Goal: Communication & Community: Answer question/provide support

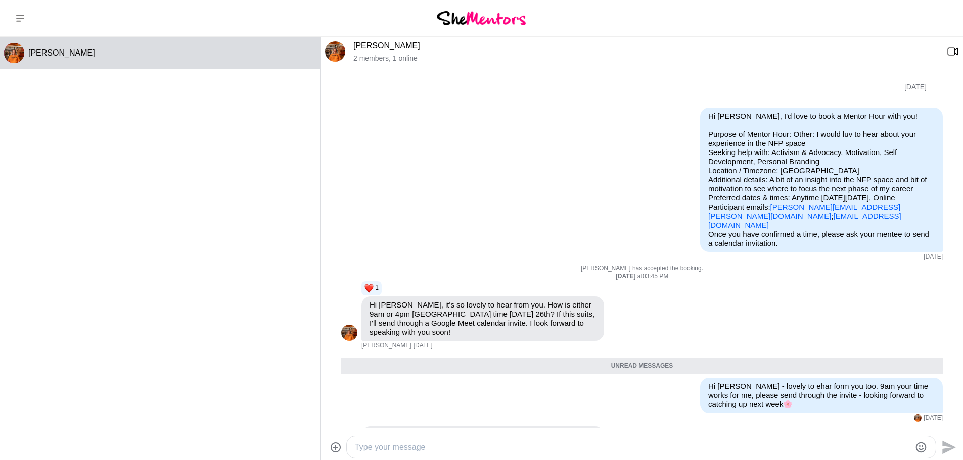
scroll to position [245, 0]
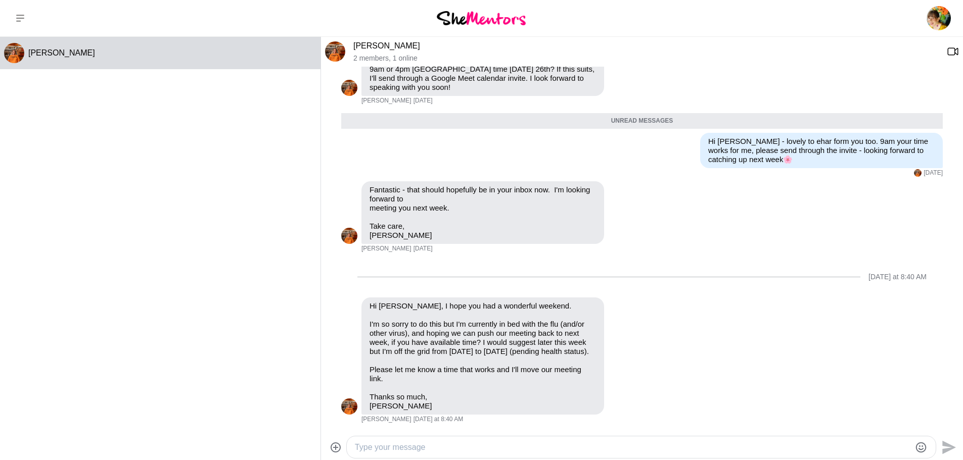
click at [404, 449] on textarea "Type your message" at bounding box center [632, 448] width 555 height 12
type textarea "A"
click at [427, 445] on textarea "I'm sorry ot hear htat [PERSON_NAME]. I hope you feel better soon" at bounding box center [632, 448] width 555 height 12
drag, startPoint x: 930, startPoint y: 6, endPoint x: 578, endPoint y: 446, distance: 564.2
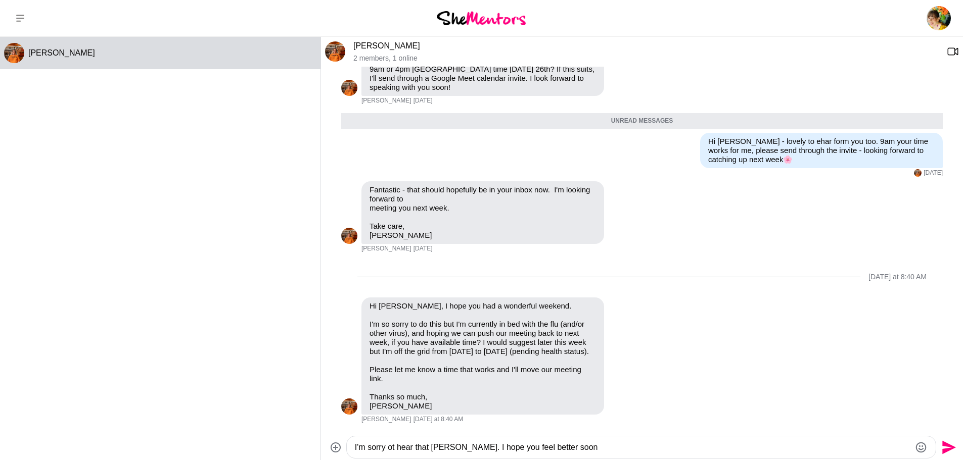
click at [582, 447] on textarea "I'm sorry ot hear that [PERSON_NAME]. I hope you feel better soon" at bounding box center [632, 448] width 555 height 12
type textarea "I'm sorry ot hear that [PERSON_NAME]. I hope you feel better soon"
click at [926, 448] on icon "Emoji picker" at bounding box center [921, 448] width 12 height 12
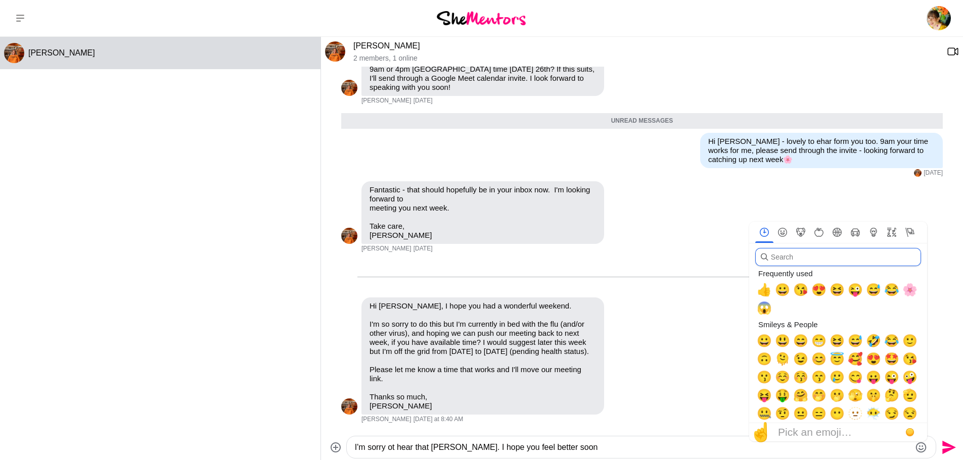
click at [825, 259] on input "search" at bounding box center [838, 257] width 166 height 18
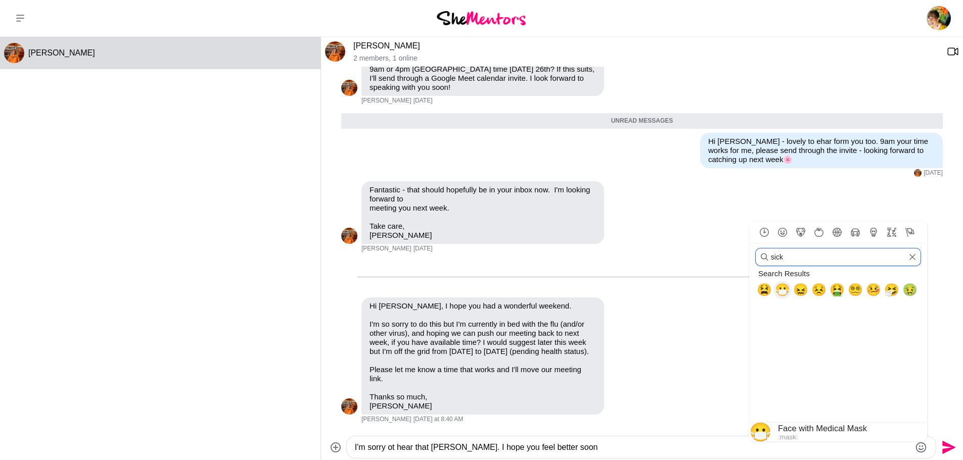
type input "sick"
drag, startPoint x: 781, startPoint y: 289, endPoint x: 893, endPoint y: 292, distance: 111.7
click at [893, 292] on div "😫 😷 😖 😣 🤮 😵‍💫 🤒 🤧 🤢" at bounding box center [837, 290] width 164 height 18
click at [893, 290] on span "🤧" at bounding box center [891, 290] width 15 height 14
type textarea "I'm sorry ot hear that [PERSON_NAME]. I hope you feel better soon 🤧"
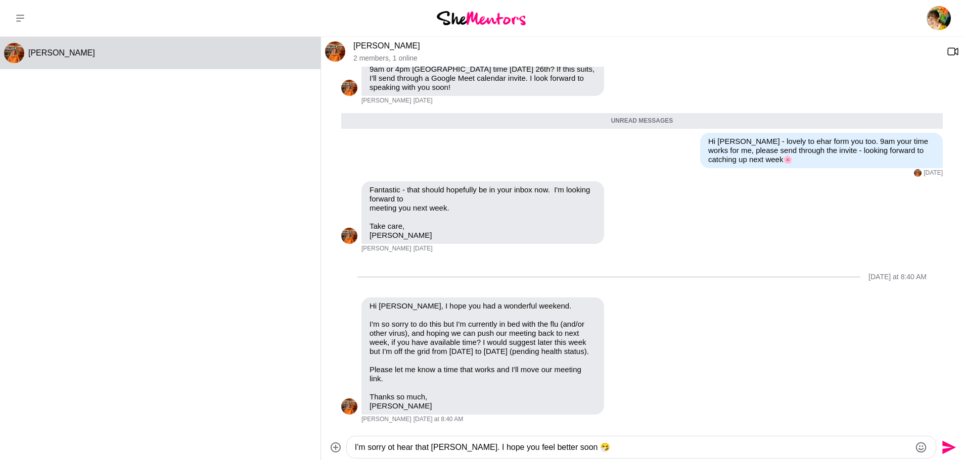
click at [574, 446] on textarea "I'm sorry ot hear that [PERSON_NAME]. I hope you feel better soon 🤧" at bounding box center [632, 448] width 555 height 12
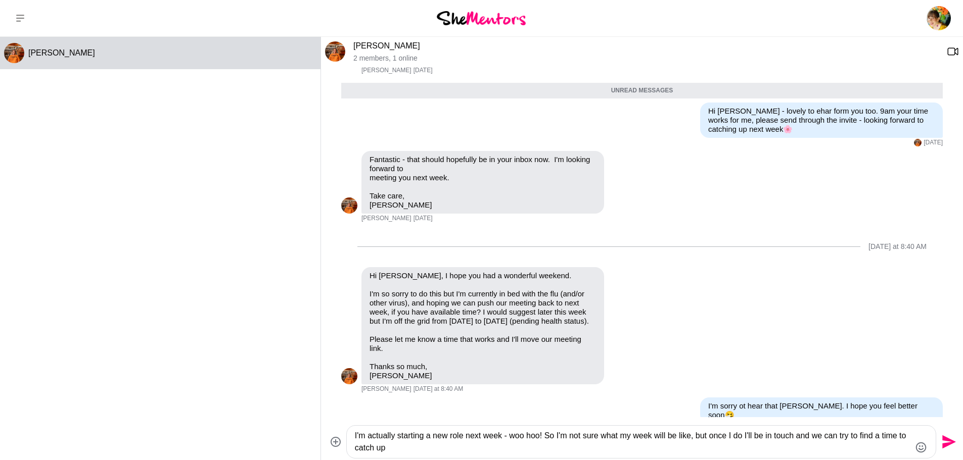
type textarea "I'm actually starting a new role next week - woo hoo! So I'm not sure what my w…"
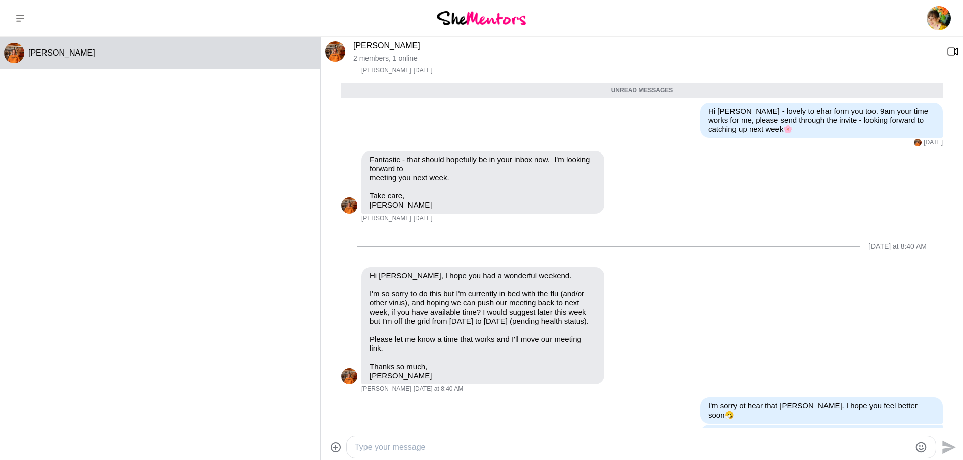
scroll to position [312, 0]
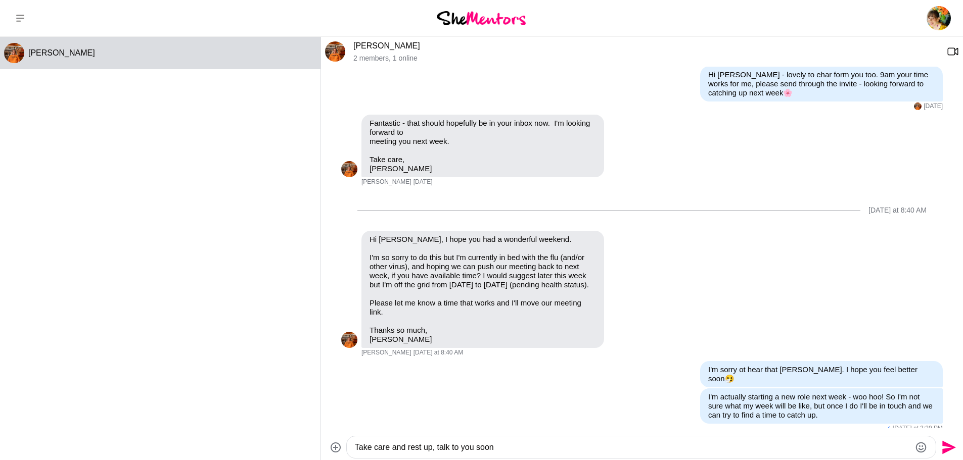
type textarea "Take care and rest up, talk to you soon"
click at [955, 450] on icon "Send" at bounding box center [947, 448] width 16 height 16
